Goal: Transaction & Acquisition: Download file/media

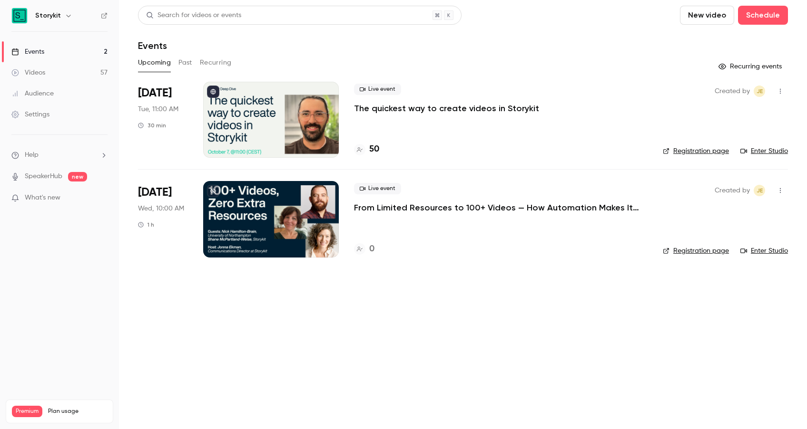
click at [189, 62] on button "Past" at bounding box center [185, 62] width 14 height 15
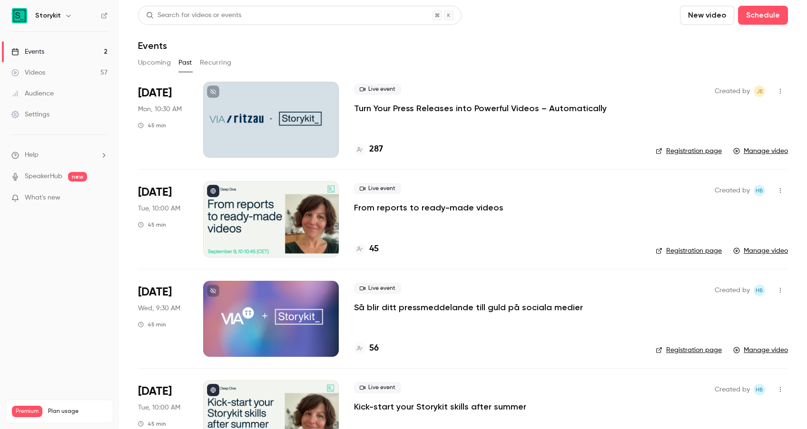
click at [493, 125] on div "Live event Turn Your Press Releases into Powerful Videos – Automatically 287" at bounding box center [497, 120] width 286 height 76
click at [251, 110] on div at bounding box center [271, 120] width 136 height 76
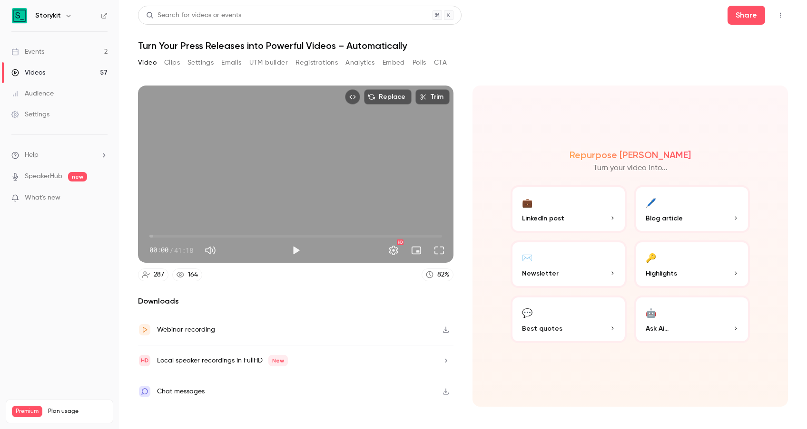
click at [228, 61] on button "Emails" at bounding box center [231, 62] width 20 height 15
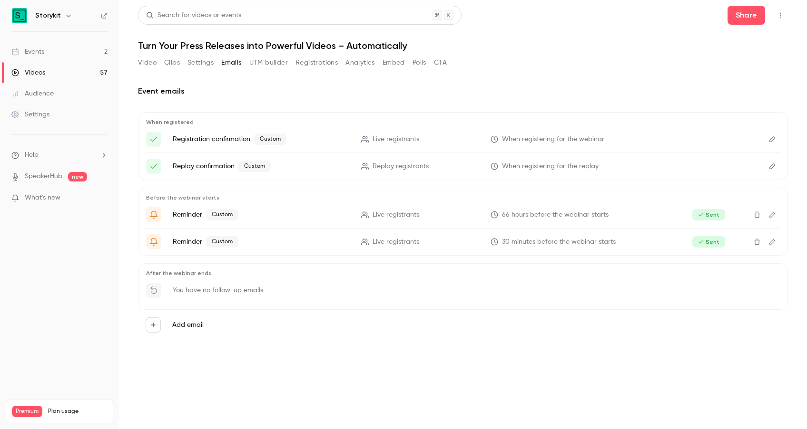
click at [310, 60] on button "Registrations" at bounding box center [316, 62] width 42 height 15
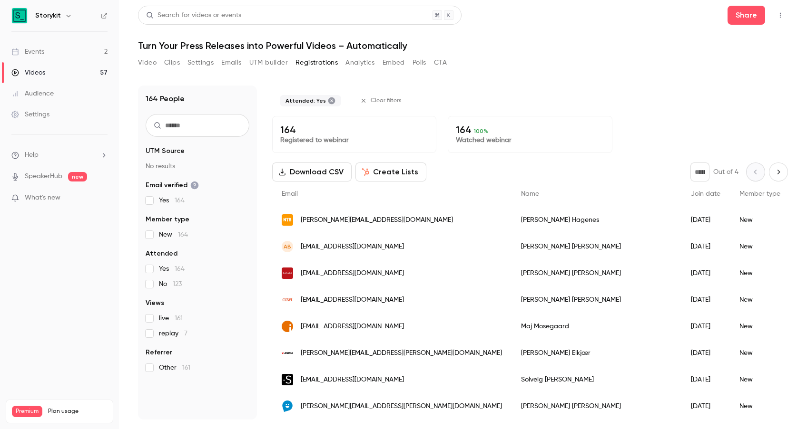
click at [322, 172] on button "Download CSV" at bounding box center [311, 172] width 79 height 19
